Goal: Check status: Check status

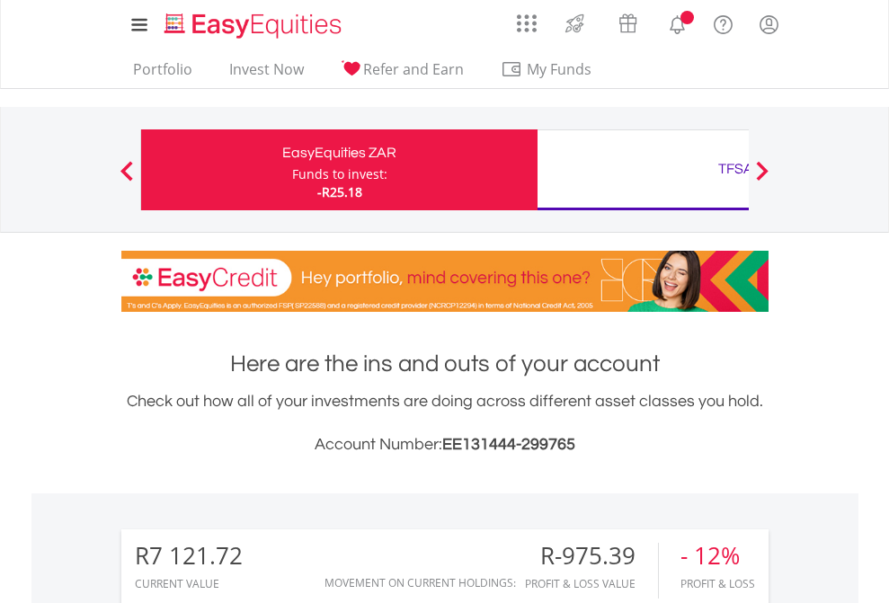
scroll to position [173, 282]
click at [292, 170] on div "Funds to invest:" at bounding box center [339, 174] width 95 height 18
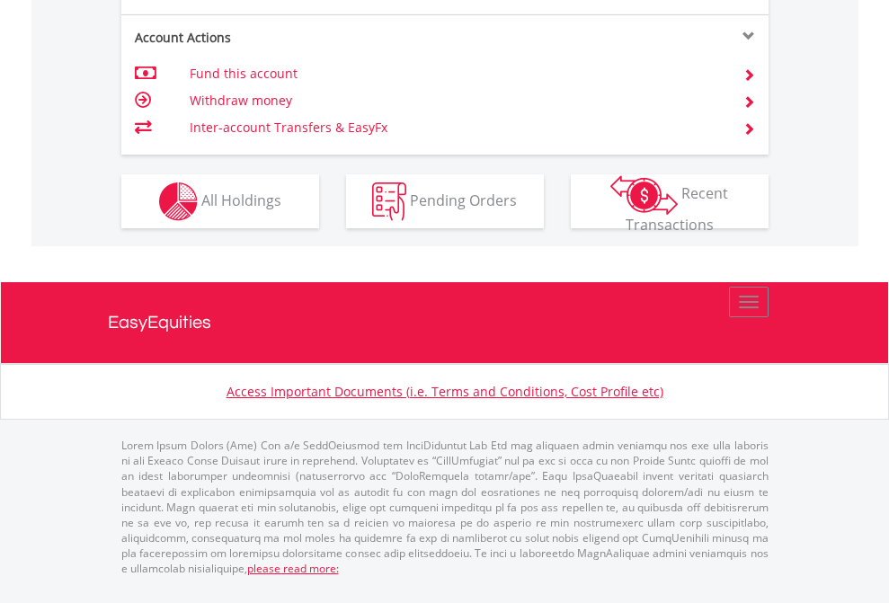
scroll to position [1759, 0]
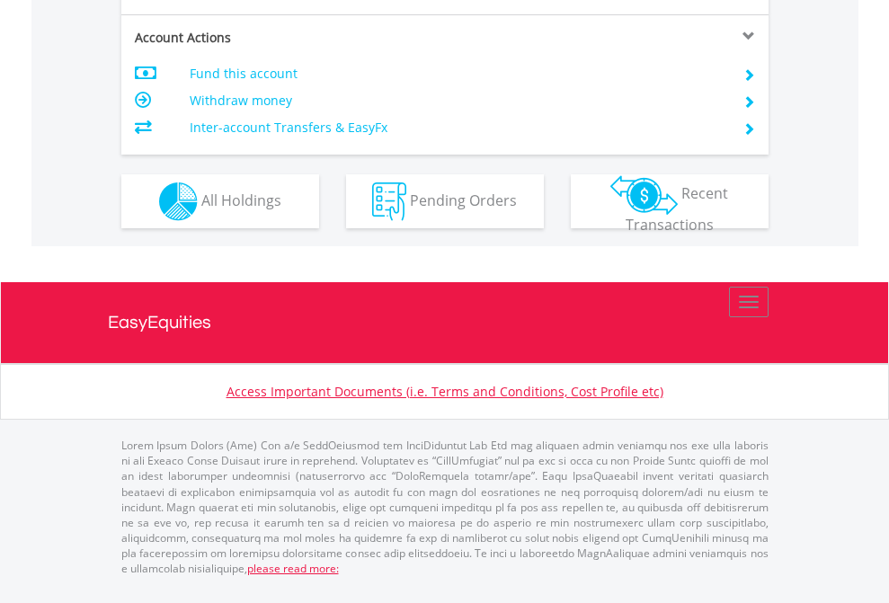
scroll to position [1569, 0]
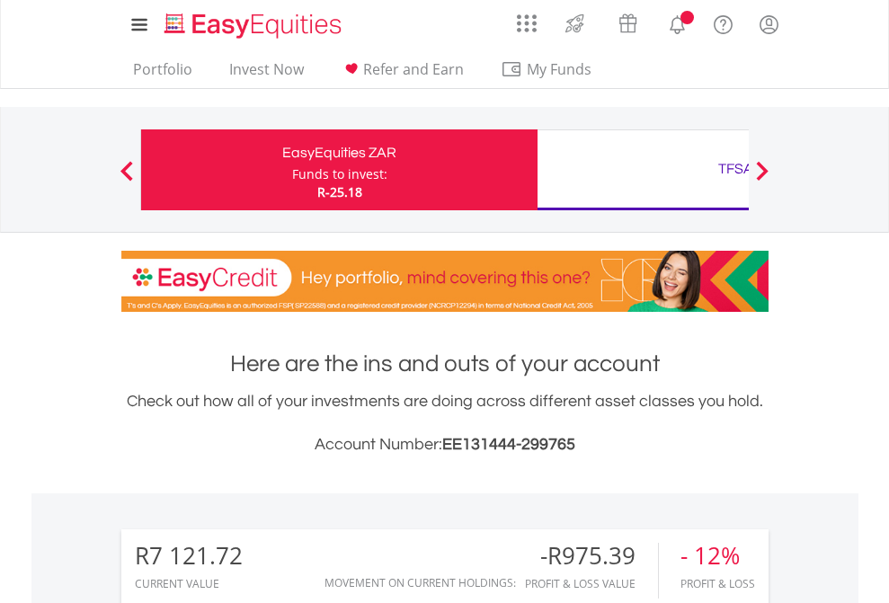
scroll to position [173, 282]
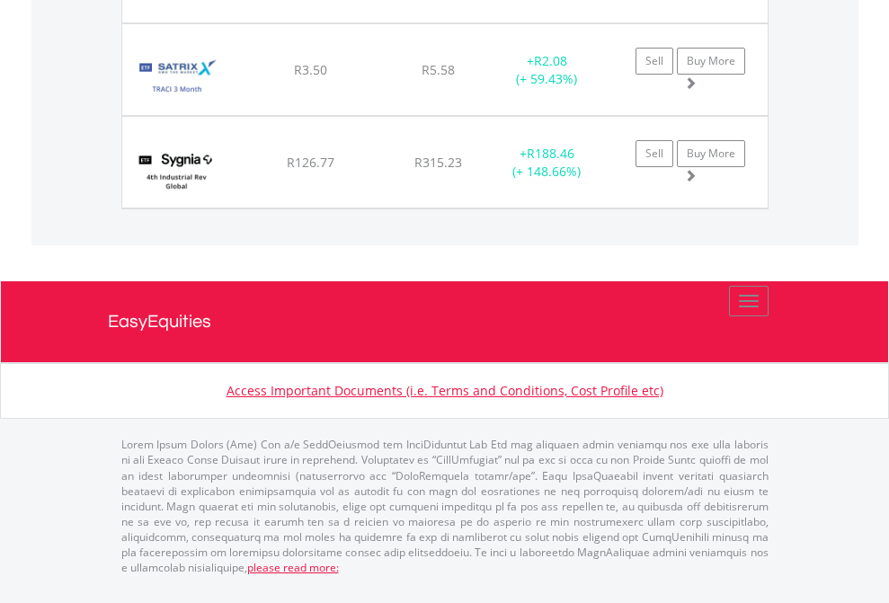
scroll to position [173, 282]
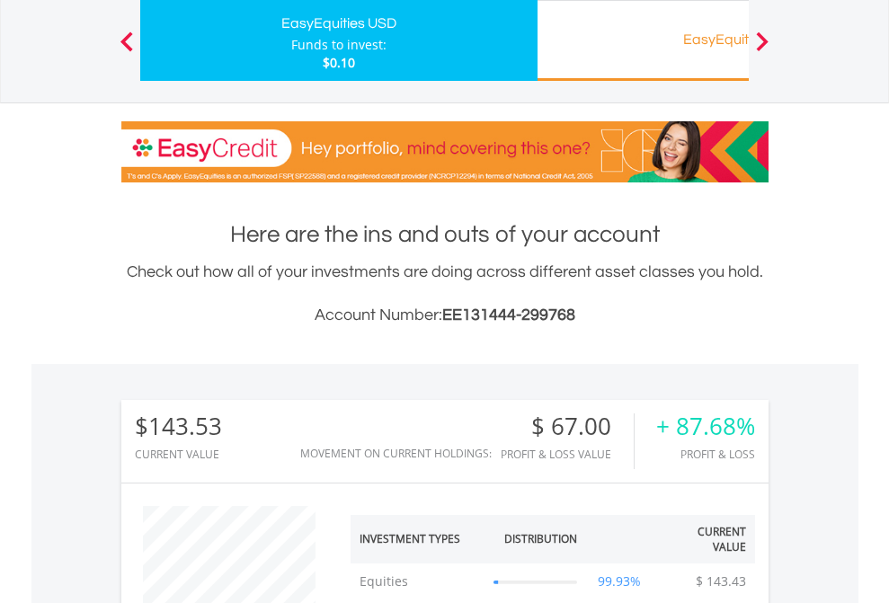
scroll to position [173, 282]
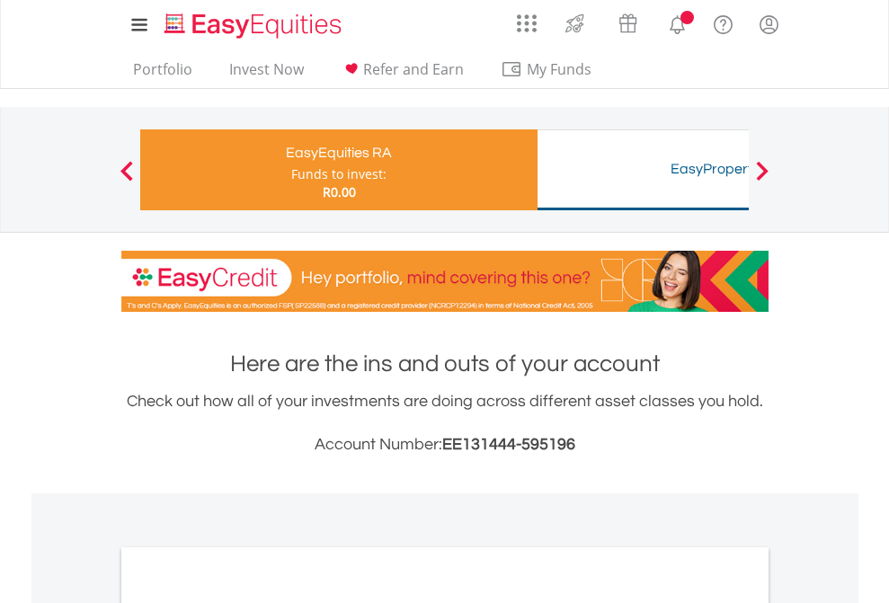
scroll to position [1081, 0]
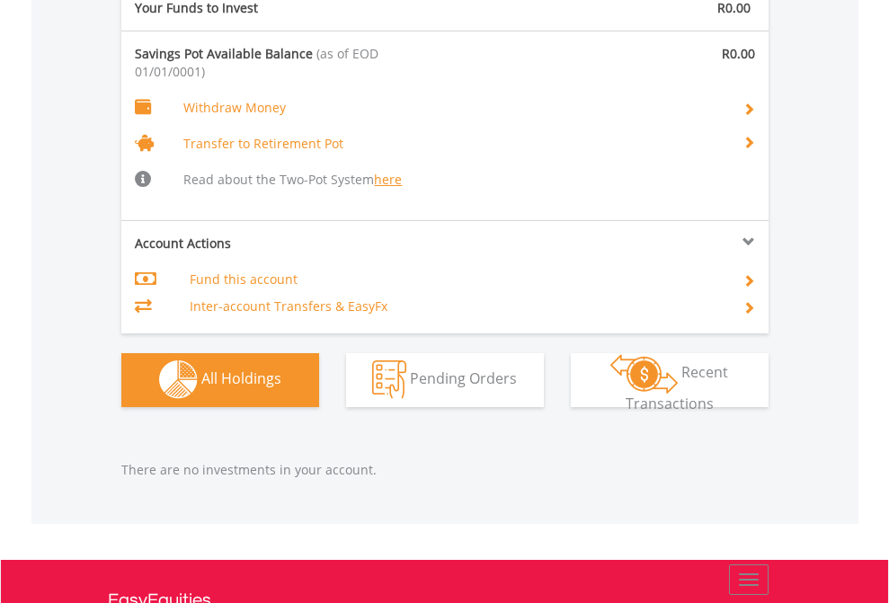
scroll to position [1885, 0]
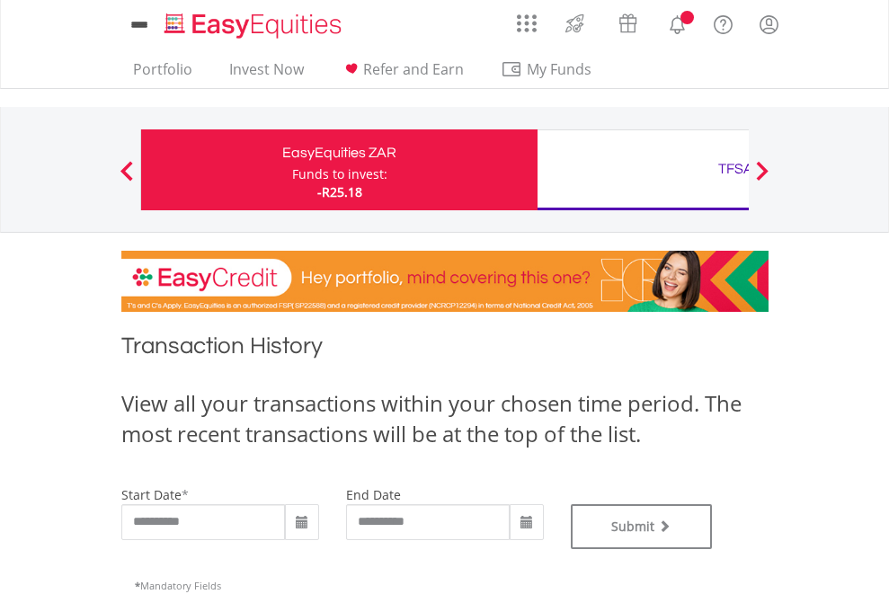
type input "**********"
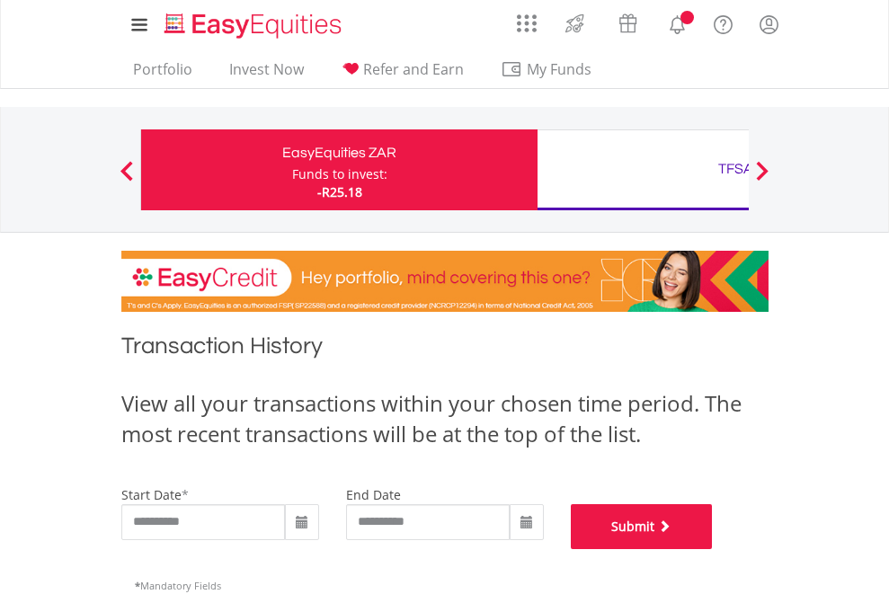
click at [713, 549] on button "Submit" at bounding box center [642, 526] width 142 height 45
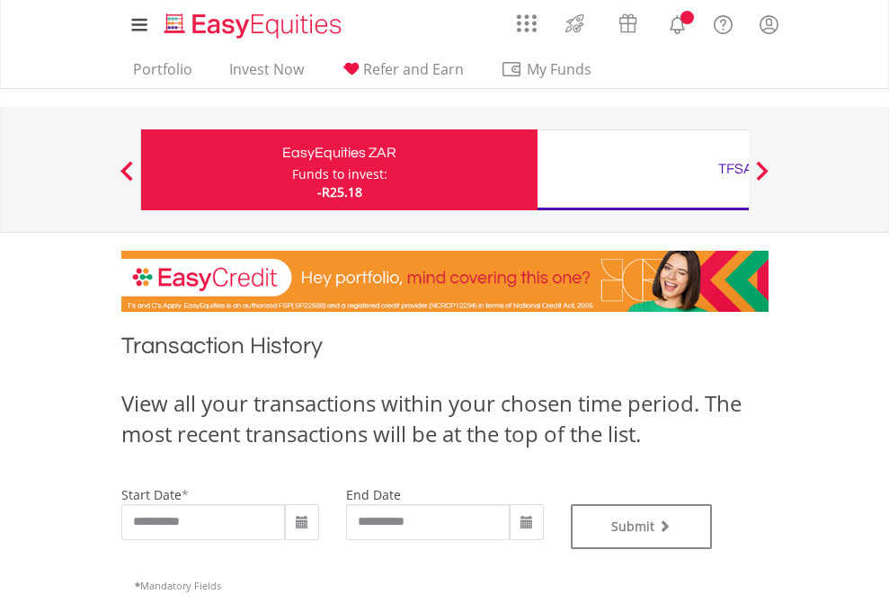
click at [643, 170] on div "TFSA" at bounding box center [735, 168] width 375 height 25
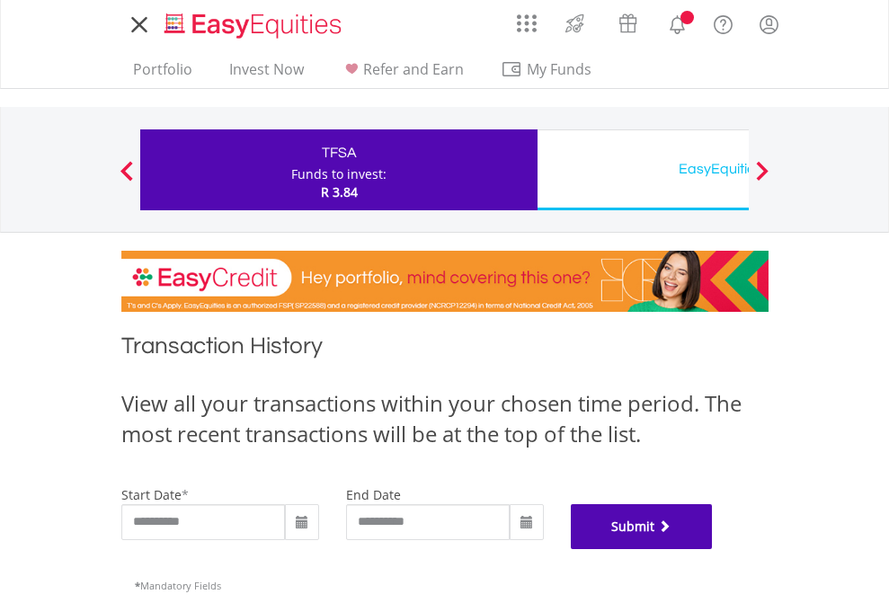
click at [713, 549] on button "Submit" at bounding box center [642, 526] width 142 height 45
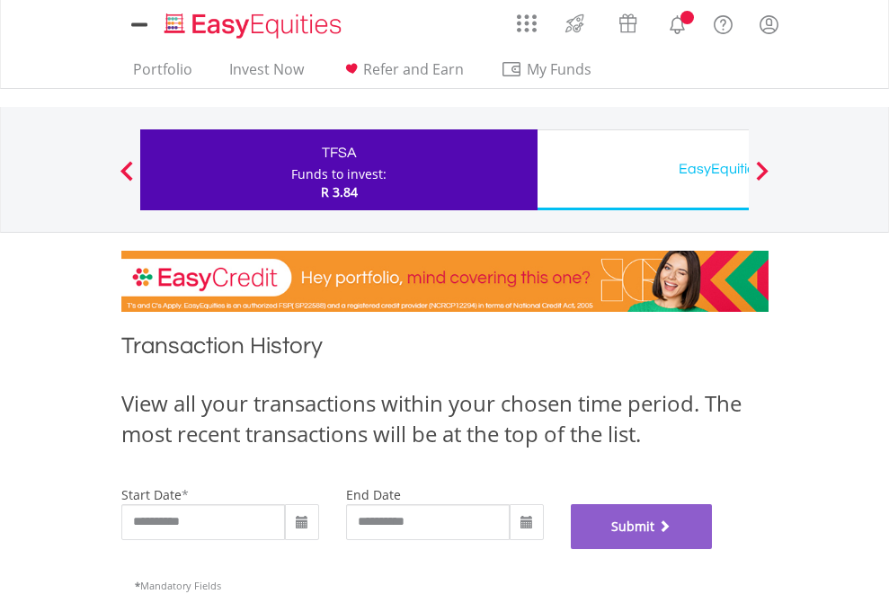
scroll to position [729, 0]
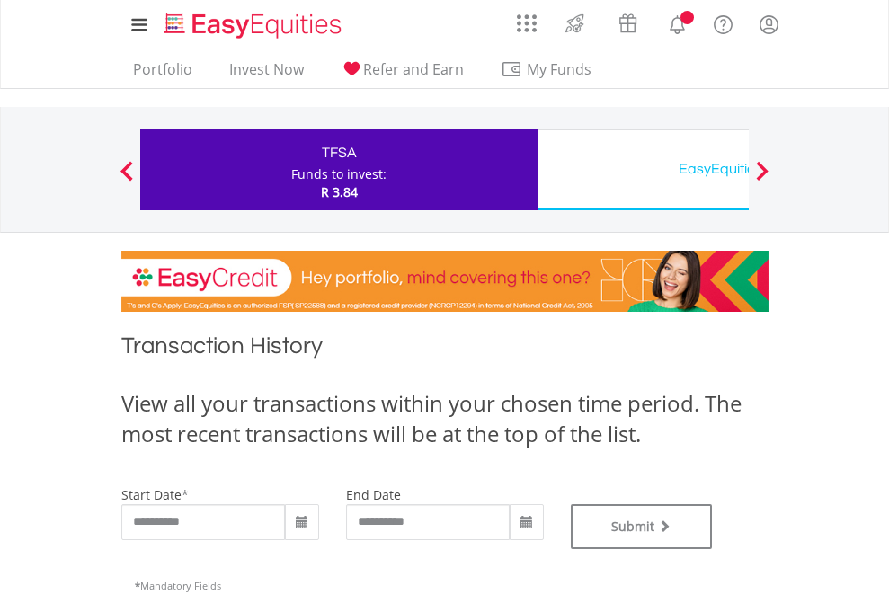
click at [643, 170] on div "EasyEquities USD" at bounding box center [735, 168] width 375 height 25
type input "**********"
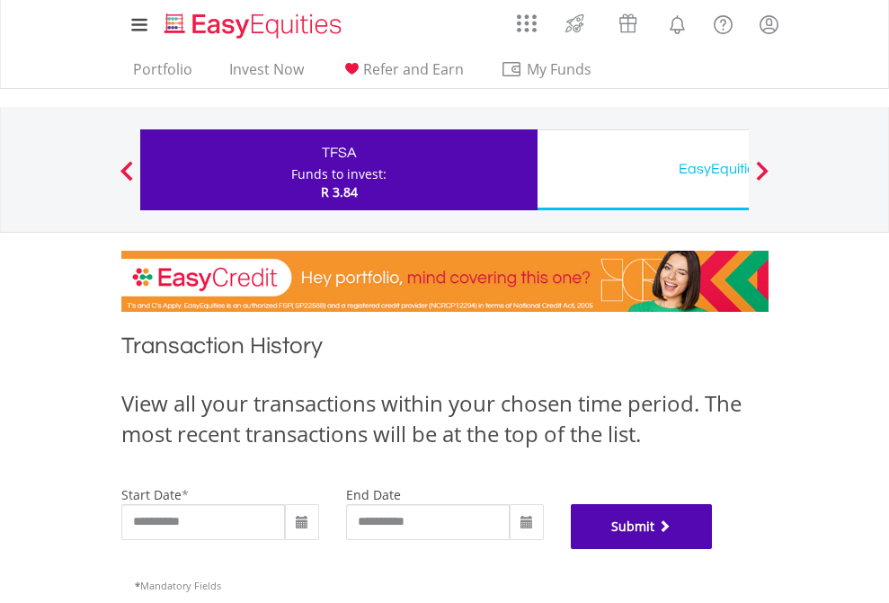
click at [713, 549] on button "Submit" at bounding box center [642, 526] width 142 height 45
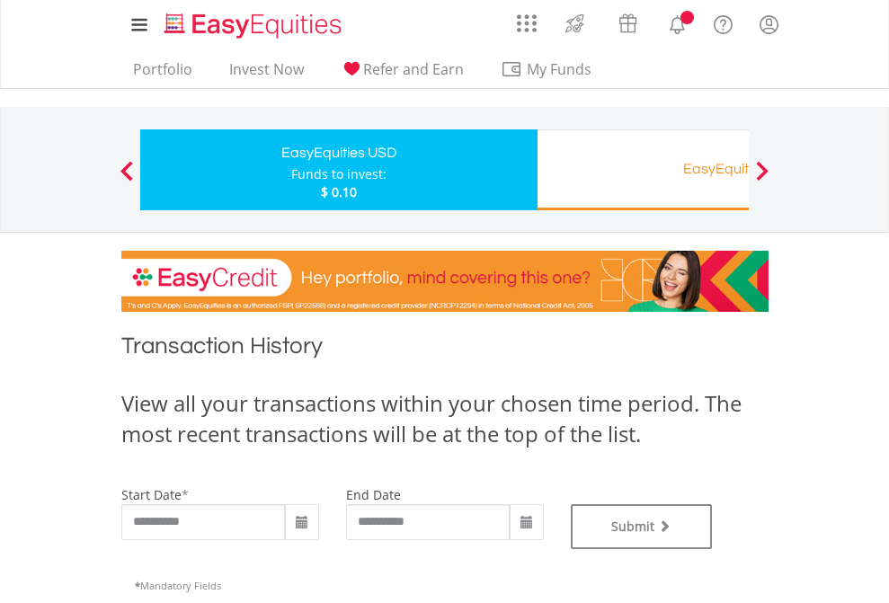
click at [643, 170] on div "EasyEquities RA" at bounding box center [735, 168] width 375 height 25
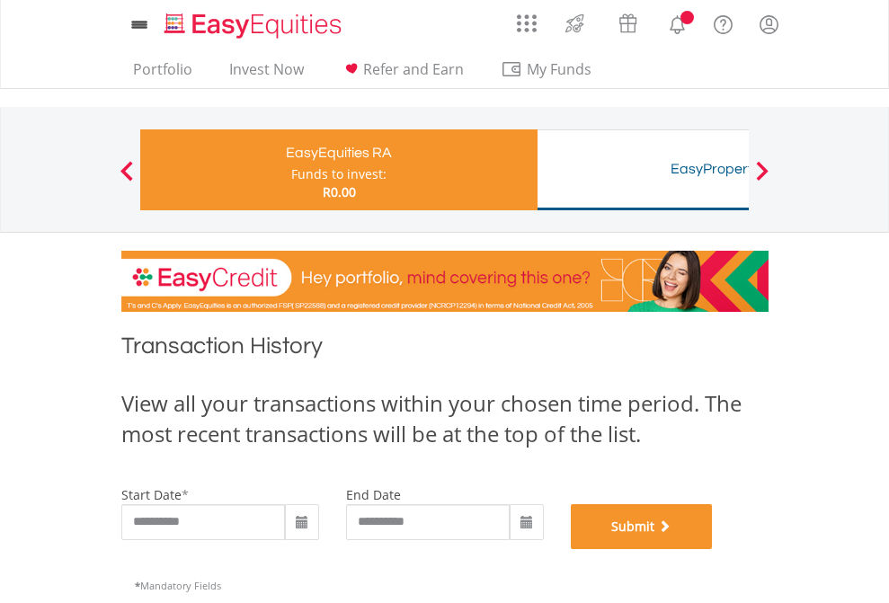
click at [713, 549] on button "Submit" at bounding box center [642, 526] width 142 height 45
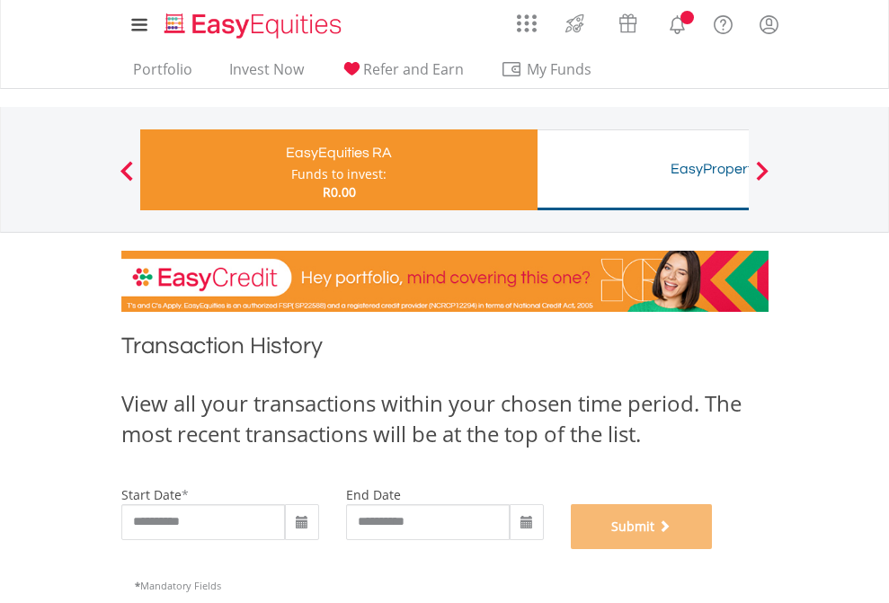
scroll to position [729, 0]
